Goal: Transaction & Acquisition: Purchase product/service

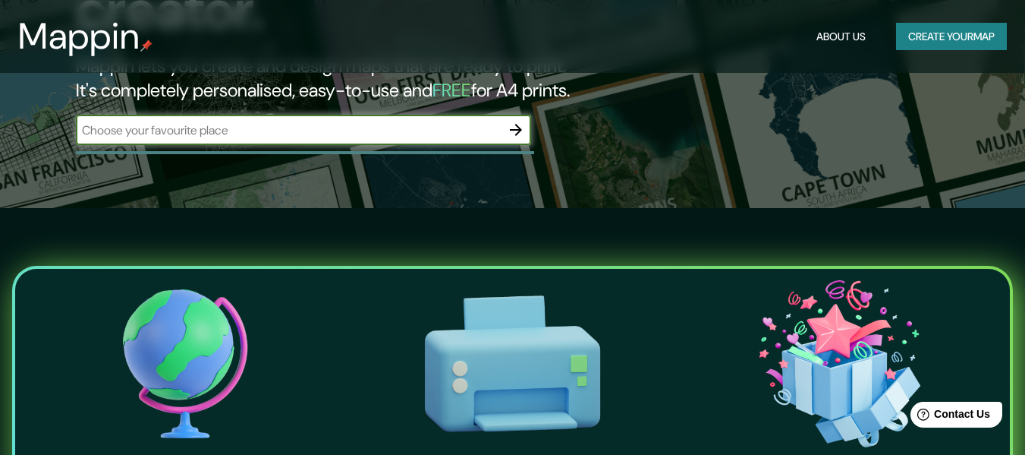
scroll to position [244, 0]
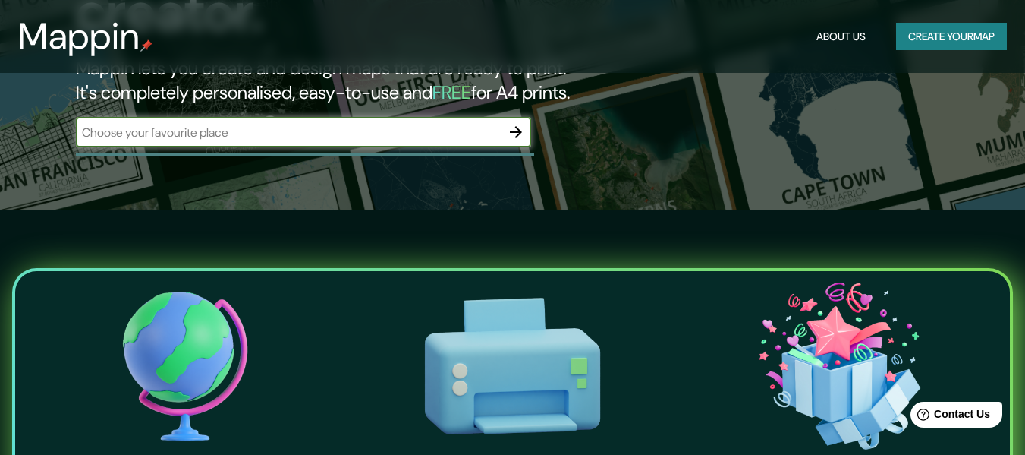
click at [337, 124] on input "text" at bounding box center [288, 132] width 425 height 17
type input "cdmx"
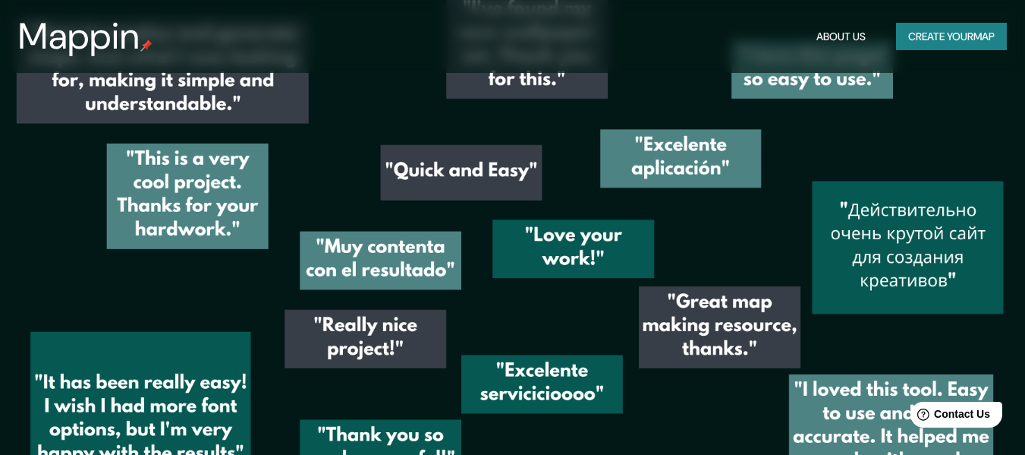
scroll to position [1969, 0]
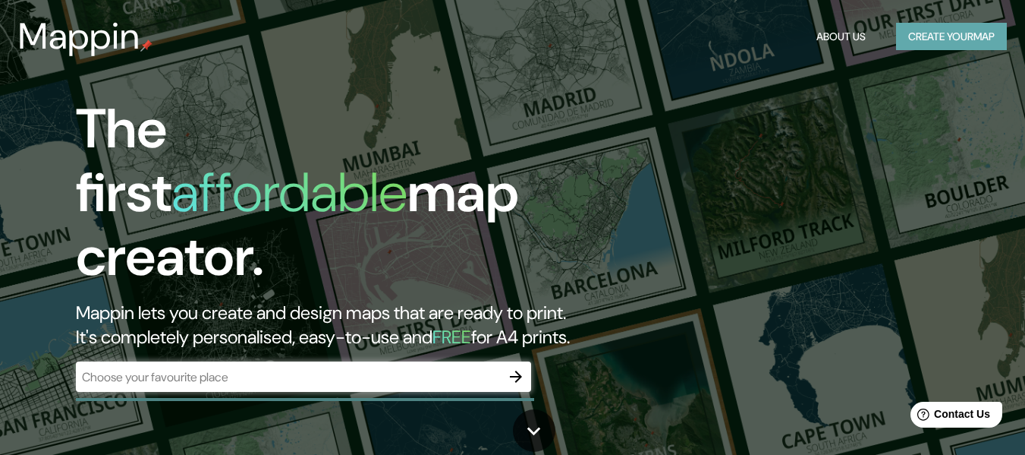
click at [900, 36] on button "Create your map" at bounding box center [951, 37] width 111 height 28
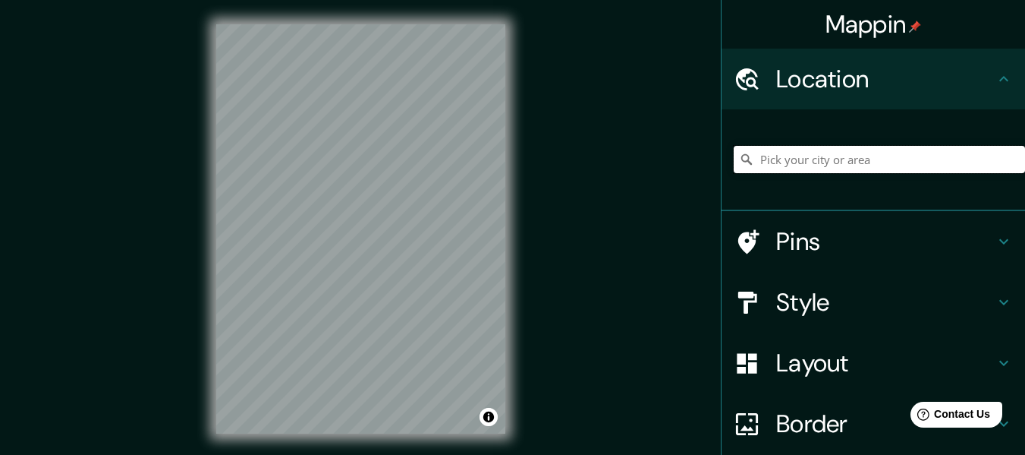
click at [797, 161] on input "Pick your city or area" at bounding box center [879, 159] width 291 height 27
click at [806, 234] on h4 "Pins" at bounding box center [885, 241] width 219 height 30
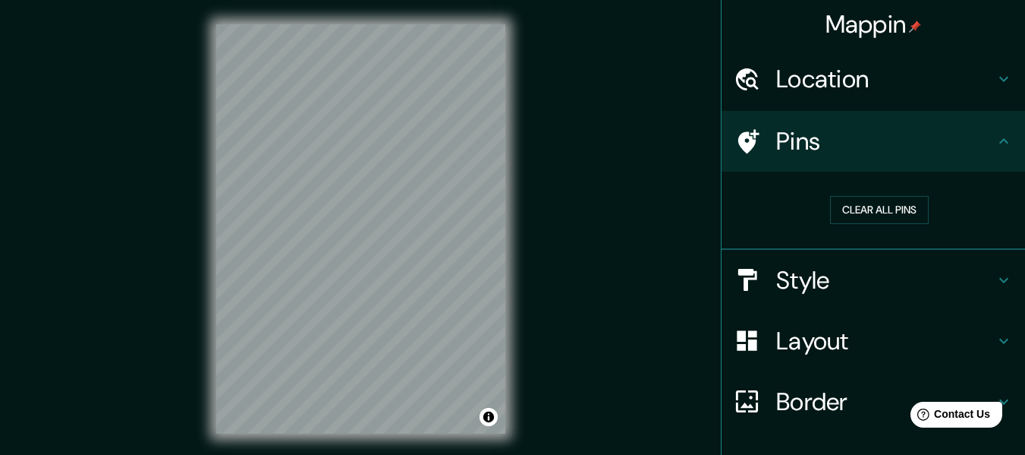
click at [828, 273] on h4 "Style" at bounding box center [885, 280] width 219 height 30
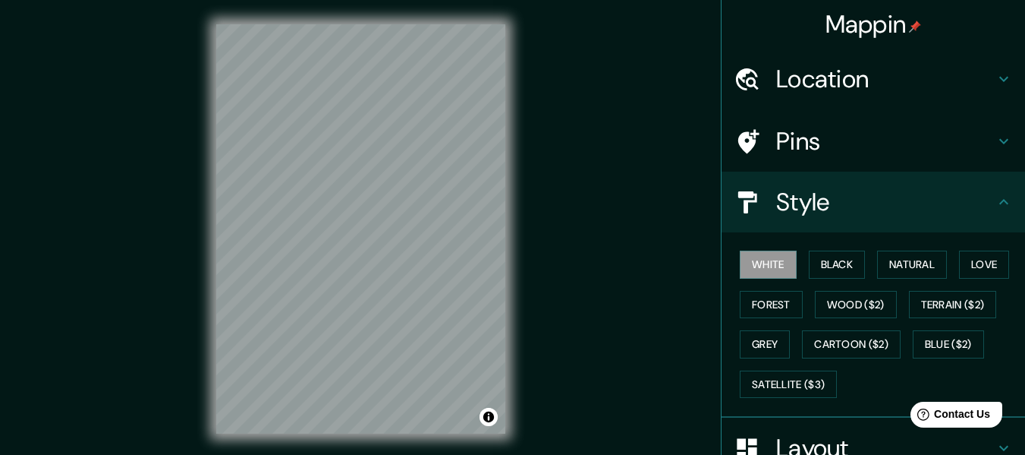
click at [794, 266] on div "White Black Natural Love Forest Wood ($2) Terrain ($2) Grey Cartoon ($2) Blue (…" at bounding box center [879, 323] width 291 height 159
click at [905, 262] on button "Natural" at bounding box center [912, 264] width 70 height 28
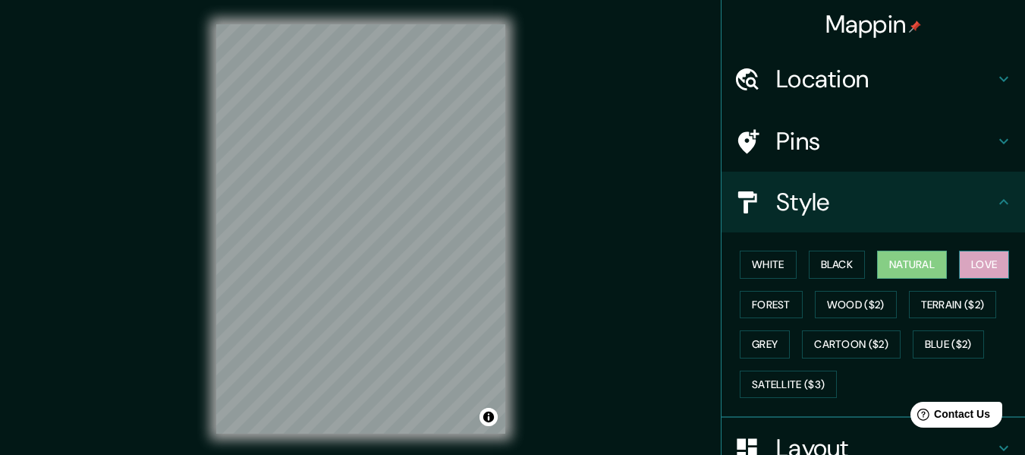
click at [984, 269] on button "Love" at bounding box center [984, 264] width 50 height 28
click at [761, 310] on button "Forest" at bounding box center [771, 305] width 63 height 28
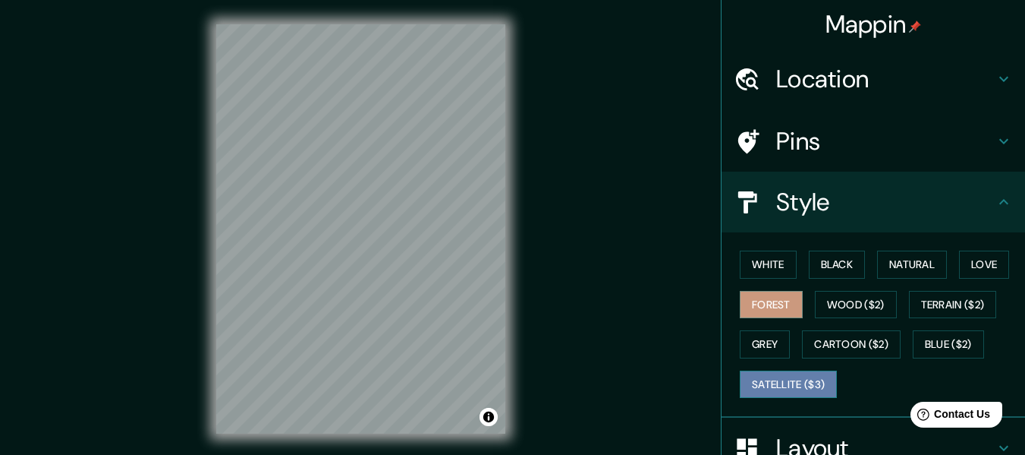
click at [799, 386] on button "Satellite ($3)" at bounding box center [788, 384] width 97 height 28
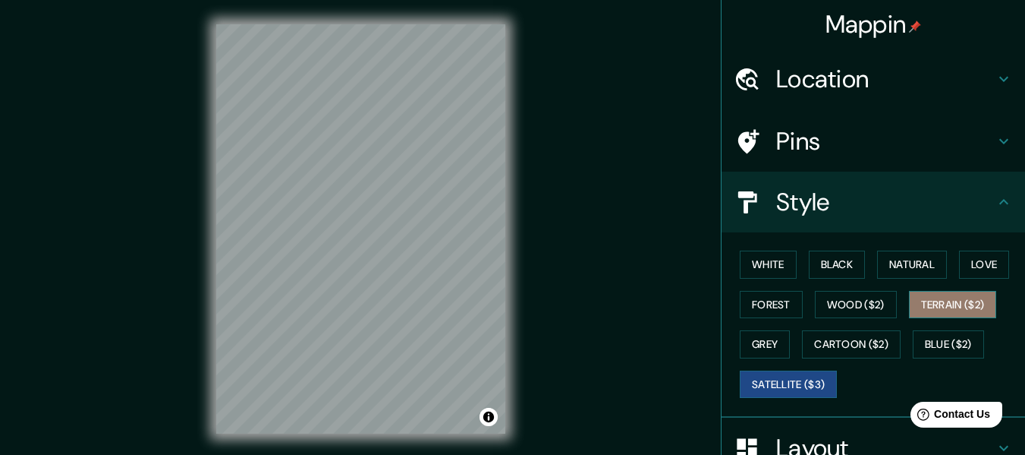
click at [938, 305] on button "Terrain ($2)" at bounding box center [953, 305] width 88 height 28
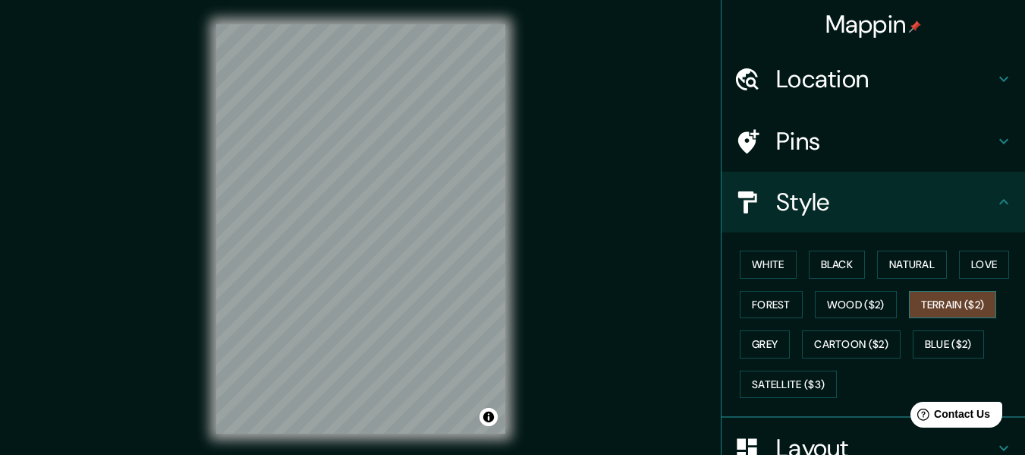
scroll to position [156, 0]
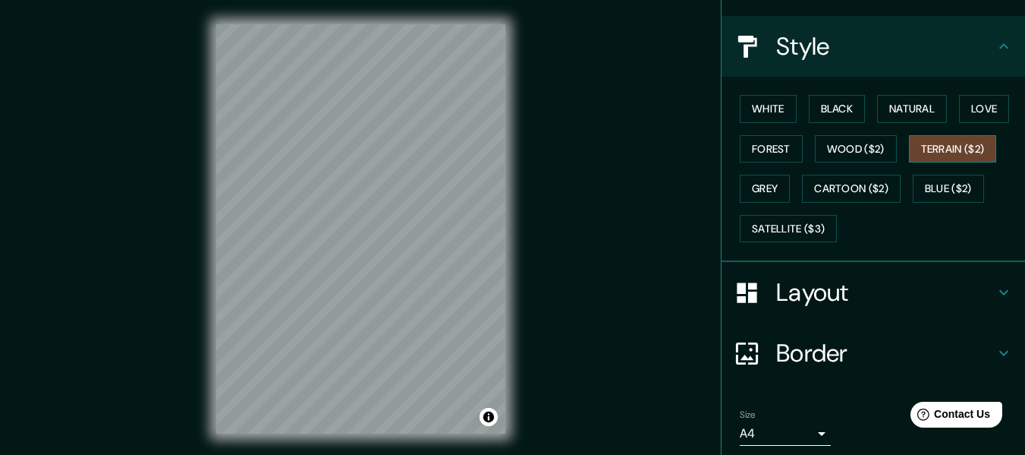
click at [938, 305] on h4 "Layout" at bounding box center [885, 292] width 219 height 30
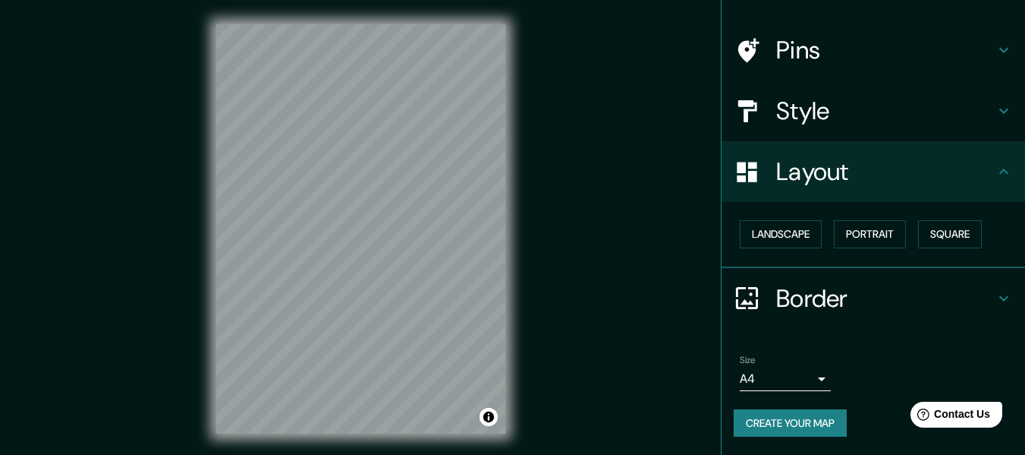
scroll to position [91, 0]
click at [783, 238] on button "Landscape" at bounding box center [781, 234] width 82 height 28
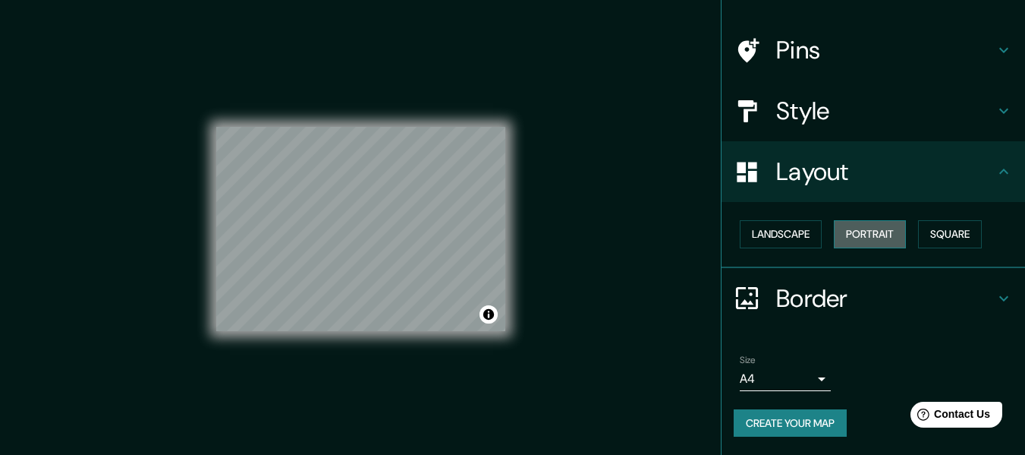
click at [858, 235] on button "Portrait" at bounding box center [870, 234] width 72 height 28
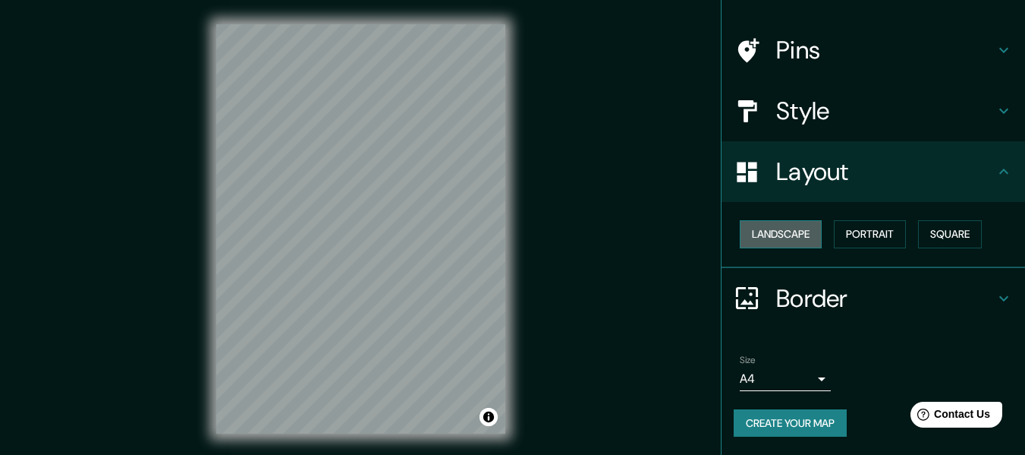
click at [757, 227] on button "Landscape" at bounding box center [781, 234] width 82 height 28
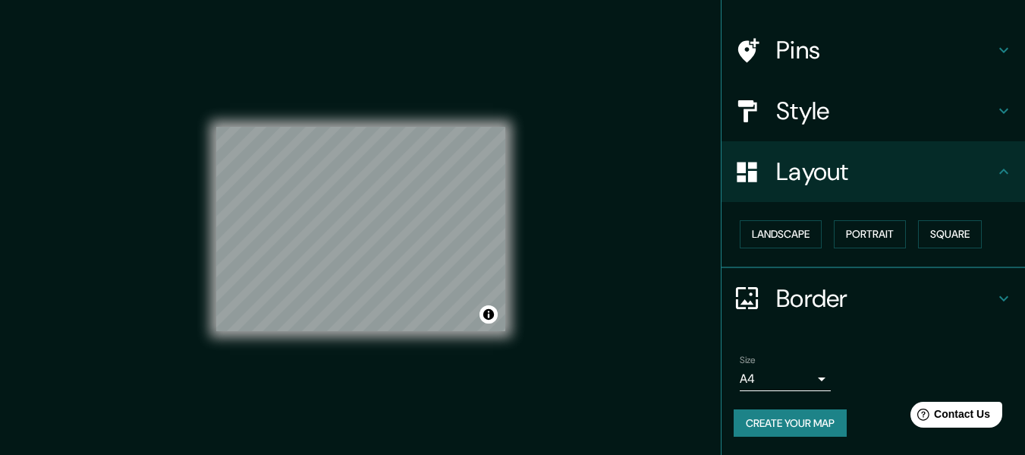
click at [873, 301] on h4 "Border" at bounding box center [885, 298] width 219 height 30
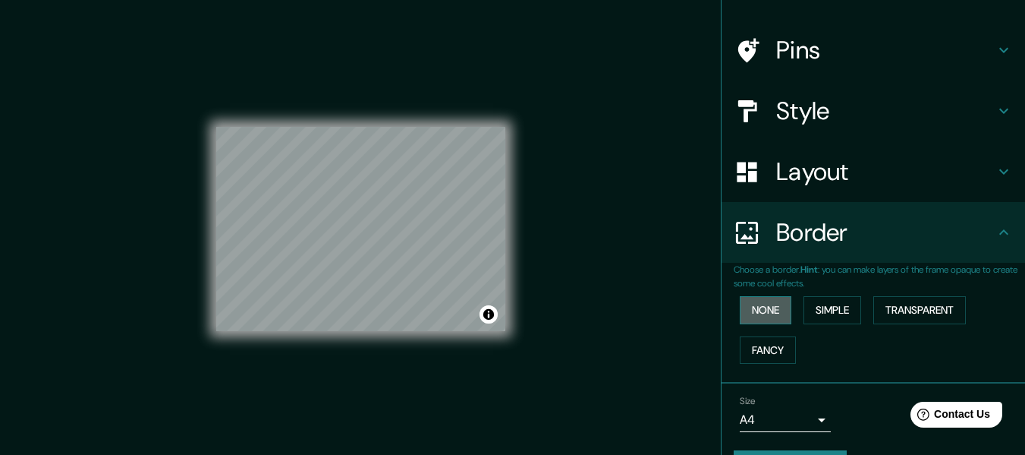
click at [759, 310] on button "None" at bounding box center [766, 310] width 52 height 28
click at [765, 346] on button "Fancy" at bounding box center [768, 350] width 56 height 28
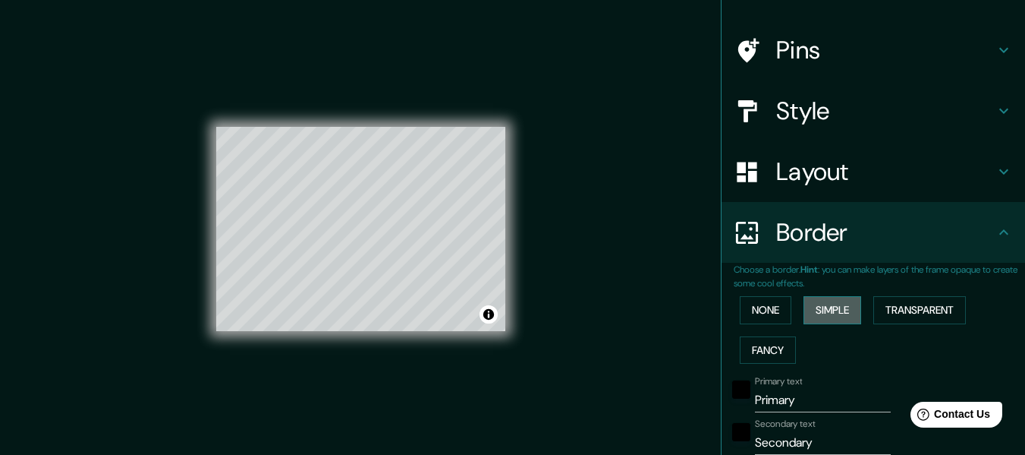
click at [817, 305] on button "Simple" at bounding box center [833, 310] width 58 height 28
click at [757, 307] on button "None" at bounding box center [766, 310] width 52 height 28
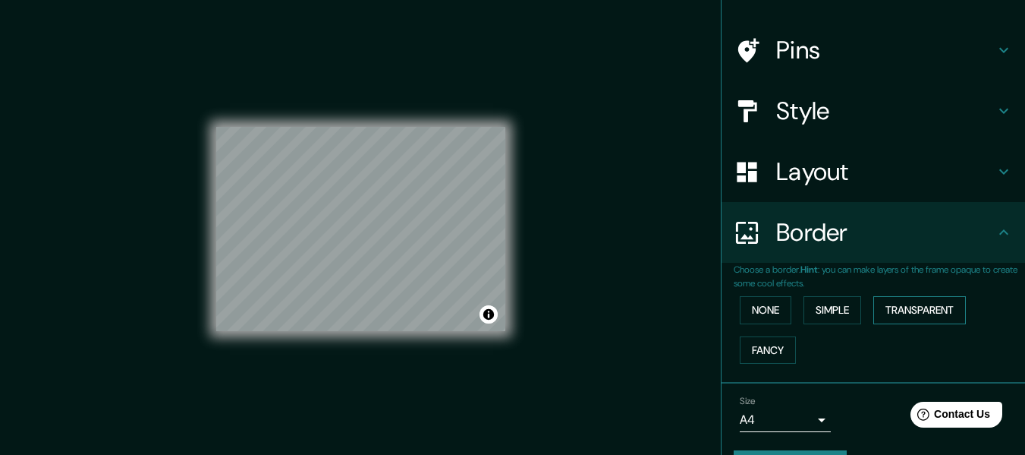
click at [902, 304] on button "Transparent" at bounding box center [920, 310] width 93 height 28
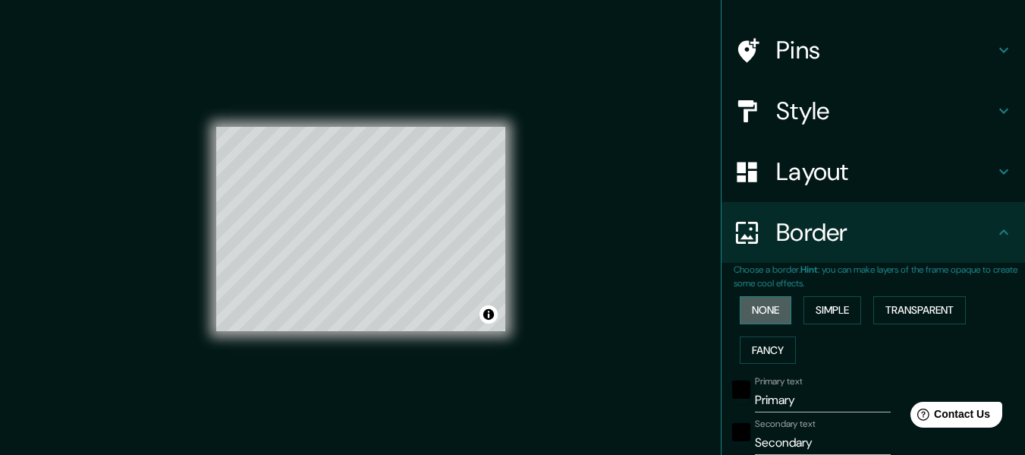
click at [755, 304] on button "None" at bounding box center [766, 310] width 52 height 28
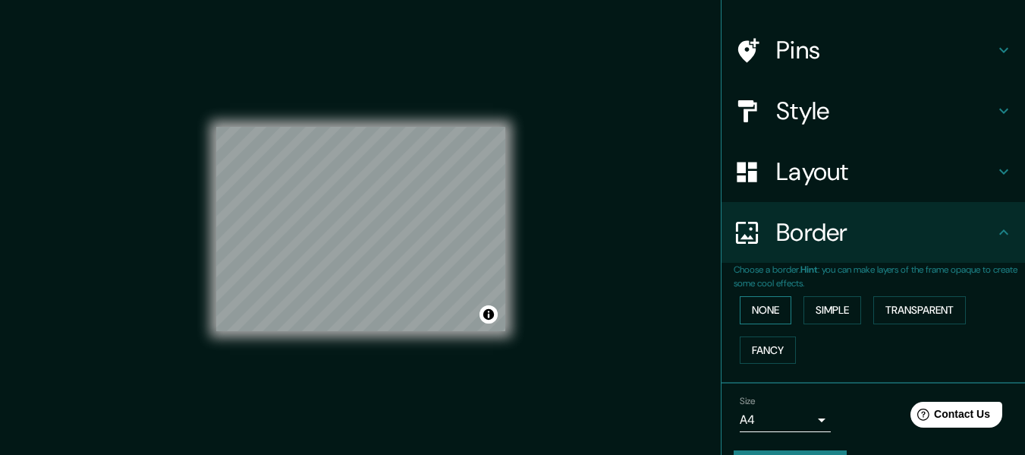
scroll to position [133, 0]
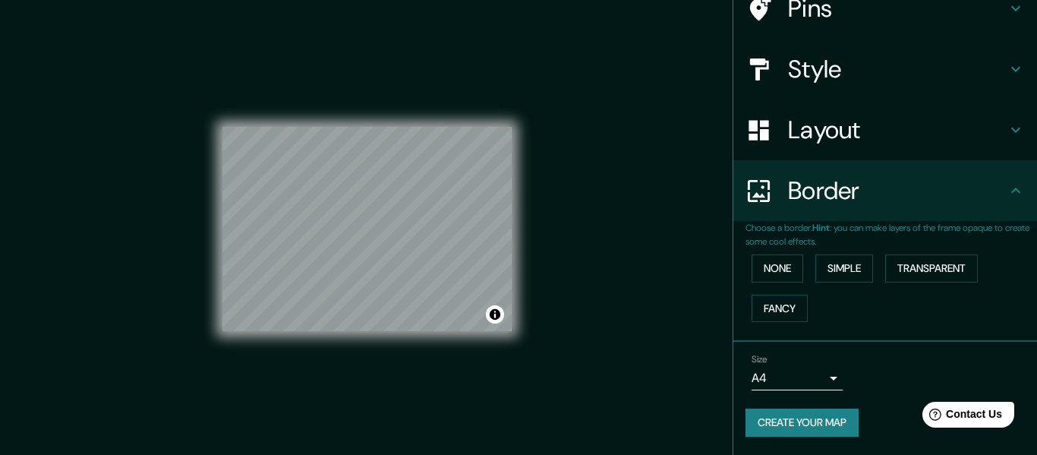
click at [809, 375] on body "Mappin Location [GEOGRAPHIC_DATA], [GEOGRAPHIC_DATA] Pins Style Layout Border C…" at bounding box center [518, 227] width 1037 height 455
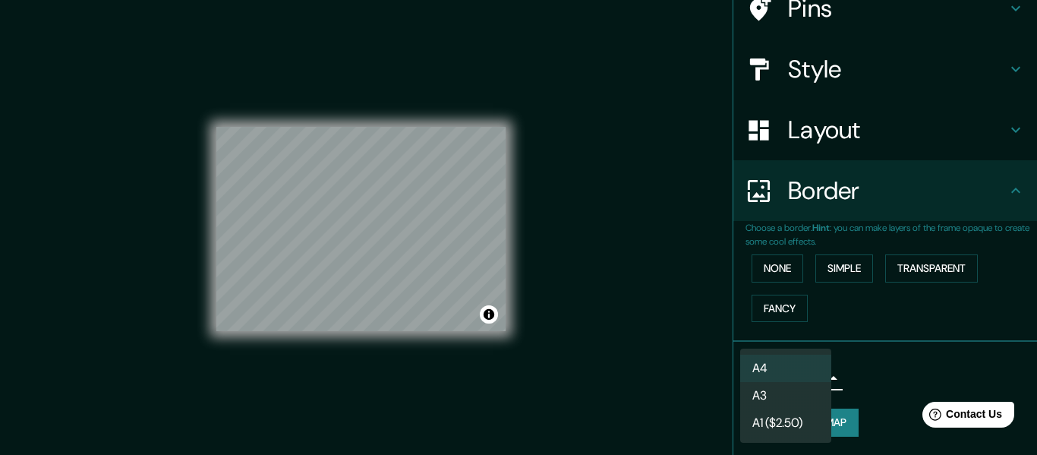
drag, startPoint x: 809, startPoint y: 375, endPoint x: 877, endPoint y: 366, distance: 68.2
click at [877, 366] on div at bounding box center [518, 227] width 1037 height 455
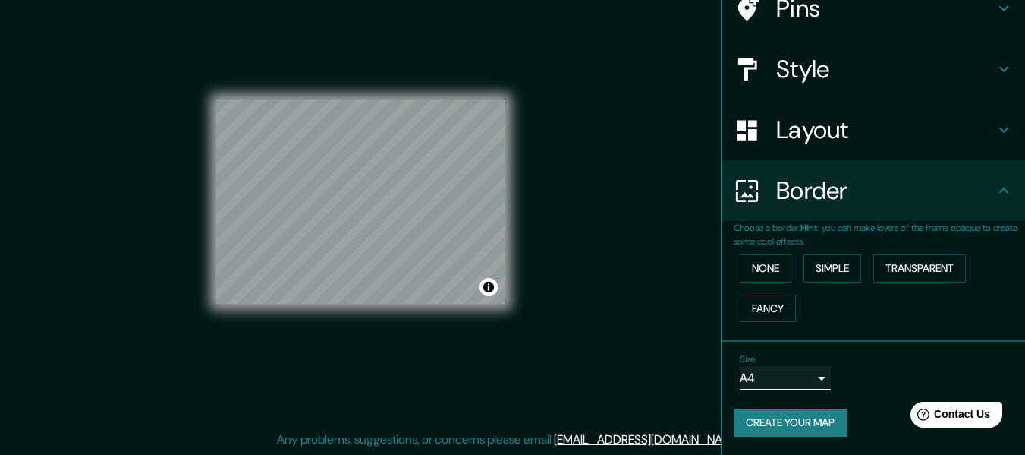
scroll to position [0, 0]
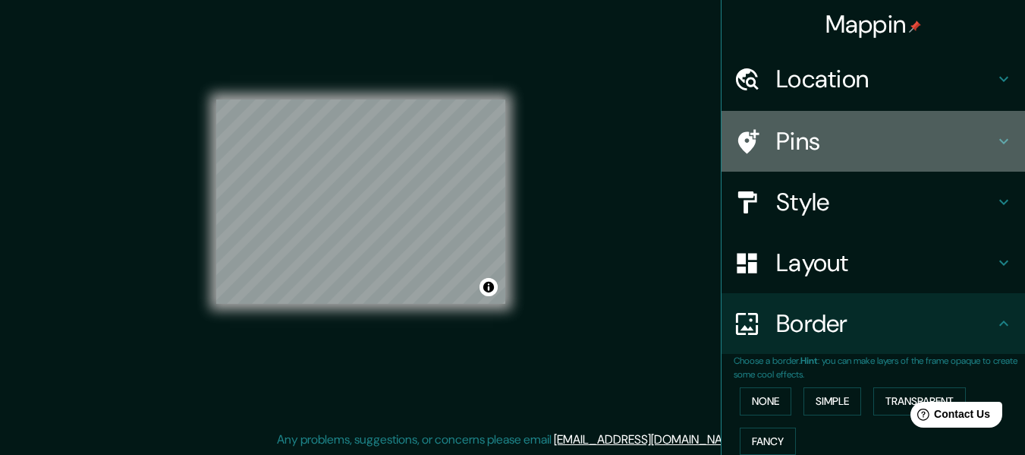
click at [786, 133] on h4 "Pins" at bounding box center [885, 141] width 219 height 30
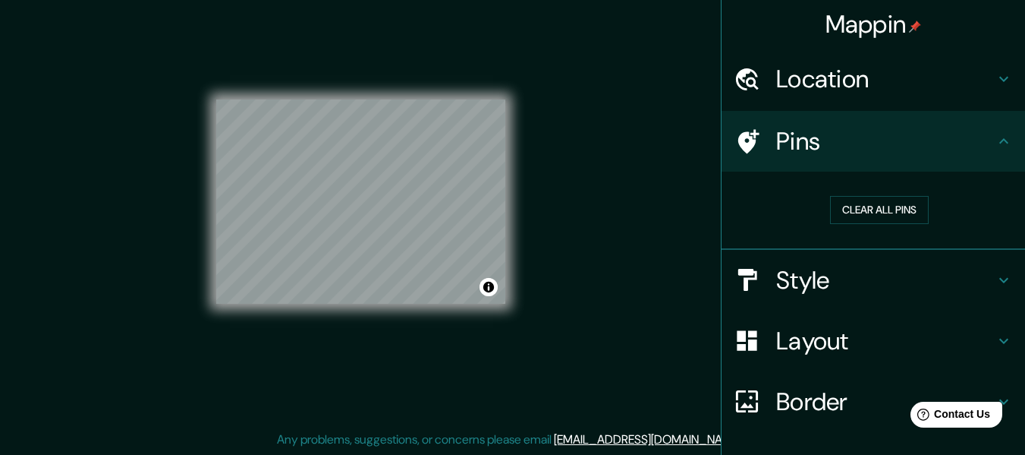
click at [776, 132] on h4 "Pins" at bounding box center [885, 141] width 219 height 30
click at [776, 243] on div "Clear all pins" at bounding box center [874, 211] width 304 height 78
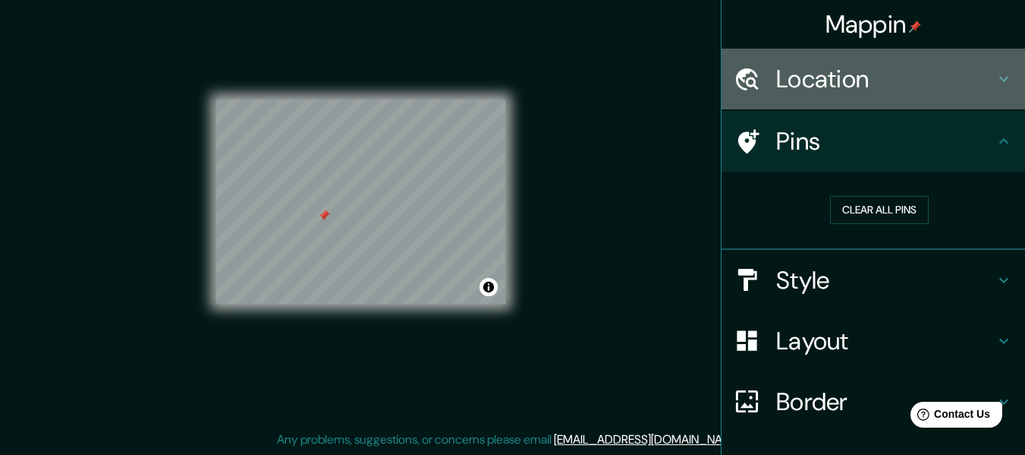
click at [788, 83] on h4 "Location" at bounding box center [885, 79] width 219 height 30
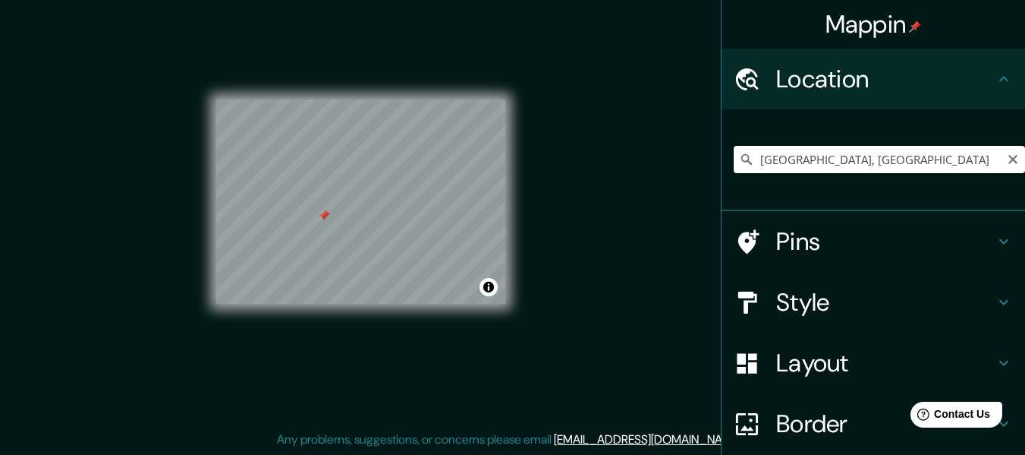
click at [802, 165] on input "[GEOGRAPHIC_DATA], [GEOGRAPHIC_DATA]" at bounding box center [879, 159] width 291 height 27
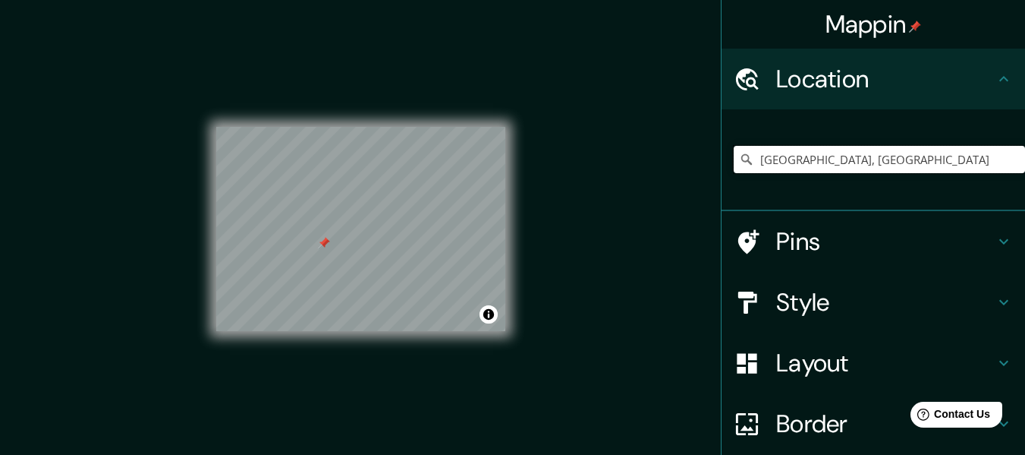
scroll to position [2, 0]
click at [776, 294] on h4 "Style" at bounding box center [885, 302] width 219 height 30
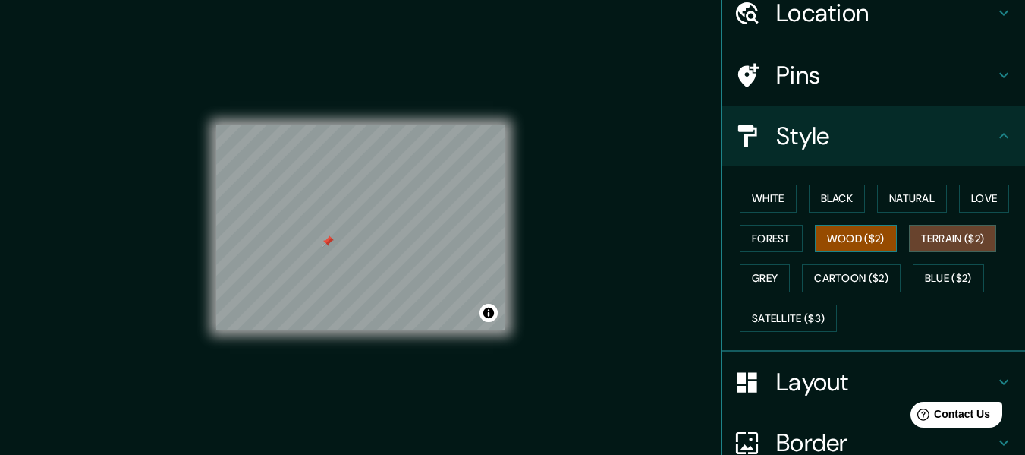
scroll to position [67, 0]
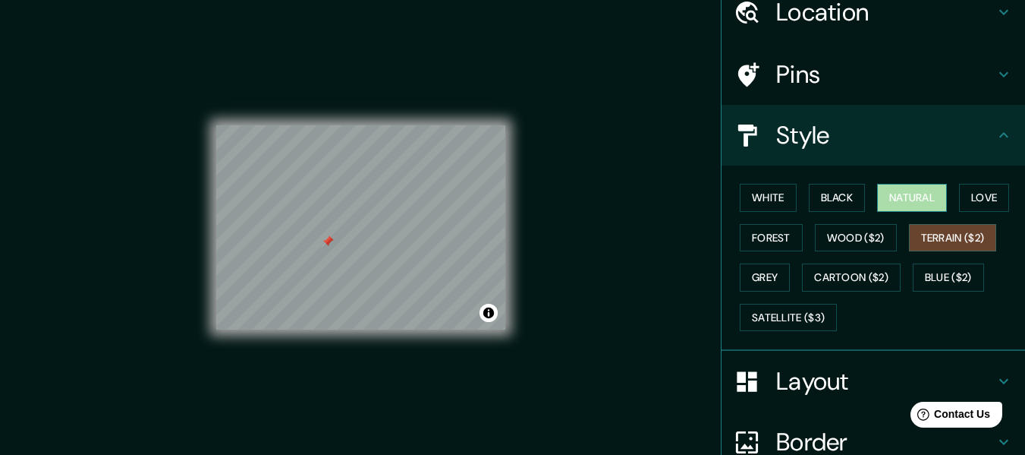
click at [893, 205] on button "Natural" at bounding box center [912, 198] width 70 height 28
drag, startPoint x: 341, startPoint y: 269, endPoint x: 361, endPoint y: 281, distance: 23.4
click at [361, 281] on div at bounding box center [361, 276] width 12 height 12
click at [359, 276] on div at bounding box center [361, 276] width 12 height 12
click at [321, 199] on div at bounding box center [323, 196] width 12 height 12
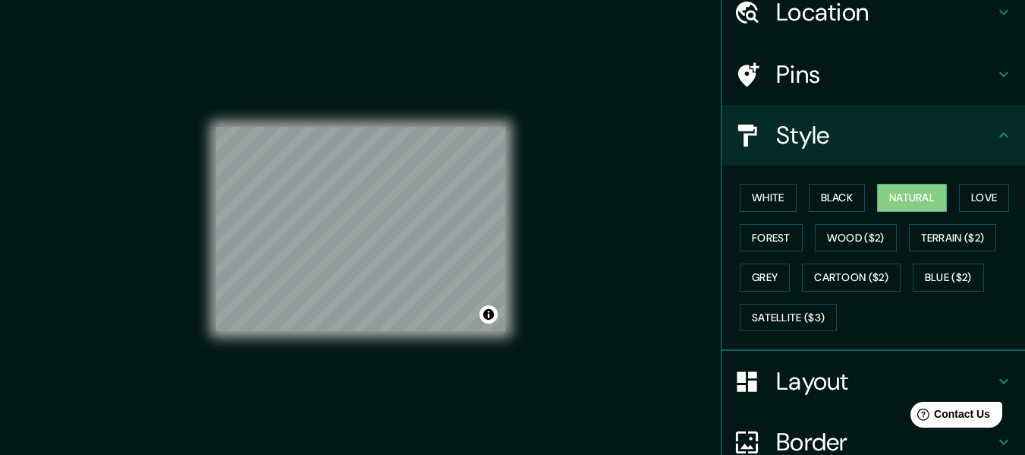
scroll to position [13, 0]
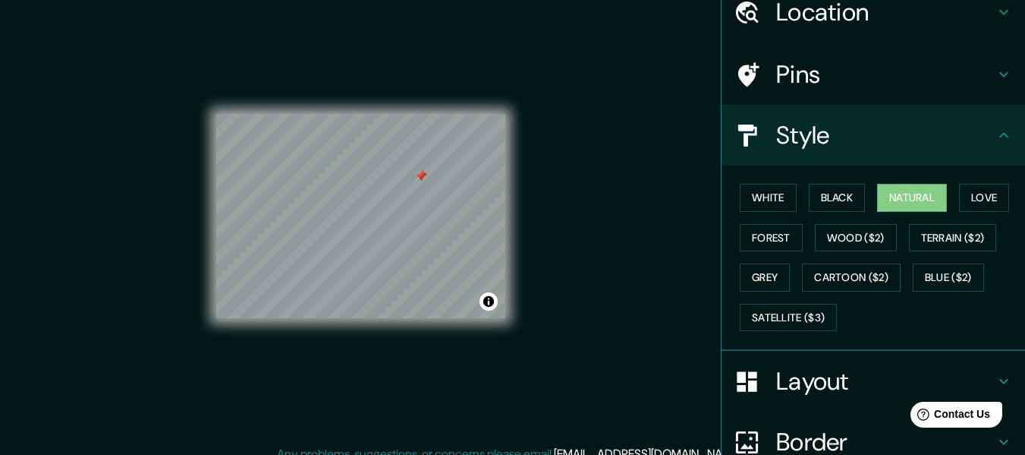
click at [418, 175] on div at bounding box center [421, 176] width 12 height 12
click at [420, 176] on div at bounding box center [421, 176] width 12 height 12
click at [426, 175] on div at bounding box center [426, 170] width 12 height 12
click at [433, 172] on div at bounding box center [432, 168] width 12 height 12
click at [437, 168] on div at bounding box center [439, 165] width 12 height 12
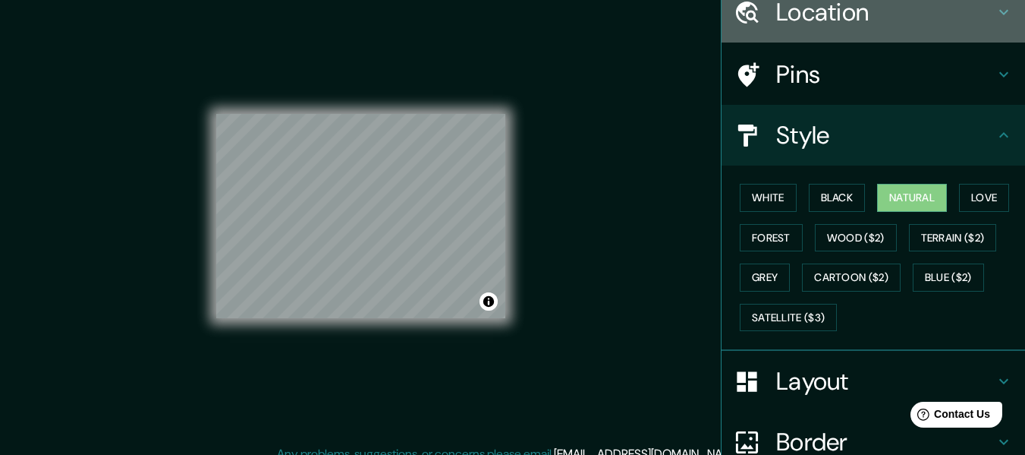
click at [830, 16] on h4 "Location" at bounding box center [885, 12] width 219 height 30
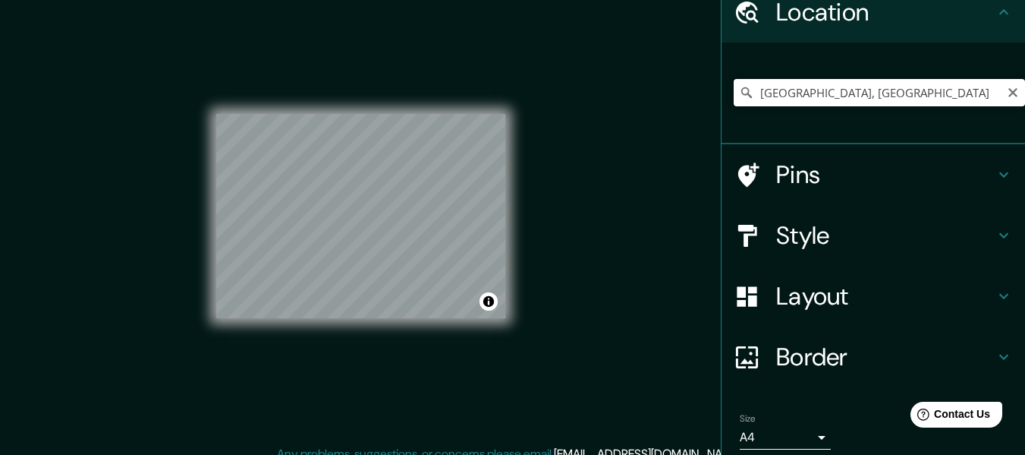
drag, startPoint x: 892, startPoint y: 86, endPoint x: 704, endPoint y: 97, distance: 188.6
click at [704, 97] on div "Mappin Location [GEOGRAPHIC_DATA], [GEOGRAPHIC_DATA] Pins Style Layout Border C…" at bounding box center [512, 228] width 1025 height 482
paste input "[PERSON_NAME] Cuautepec"
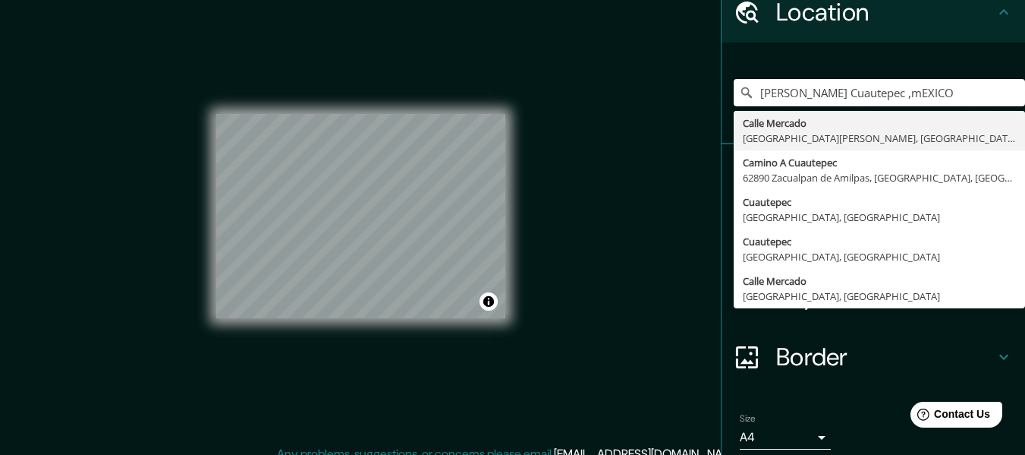
type input "[PERSON_NAME] Cuautepec ,mEXICO"
